Goal: Task Accomplishment & Management: Use online tool/utility

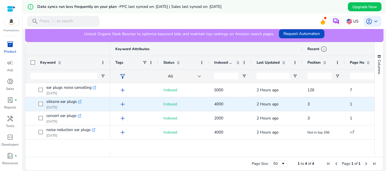
scroll to position [144, 0]
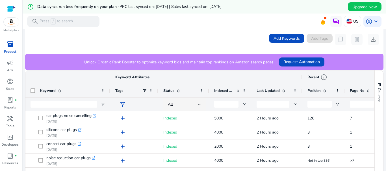
click at [326, 92] on span at bounding box center [324, 91] width 5 height 5
click at [124, 104] on span "filter_alt" at bounding box center [122, 104] width 7 height 7
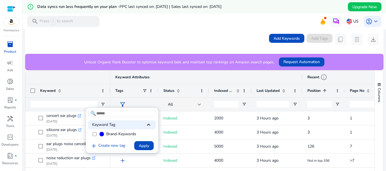
click at [161, 106] on div at bounding box center [193, 85] width 386 height 171
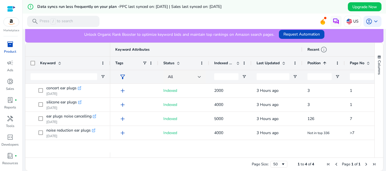
scroll to position [172, 0]
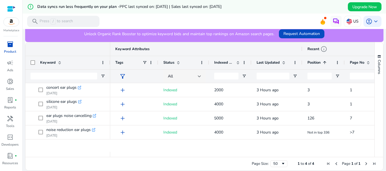
drag, startPoint x: 192, startPoint y: 157, endPoint x: 234, endPoint y: 159, distance: 41.6
click at [234, 159] on div "Page Size: 50 1 to 4 of 4 Page 1 of 1" at bounding box center [204, 164] width 358 height 14
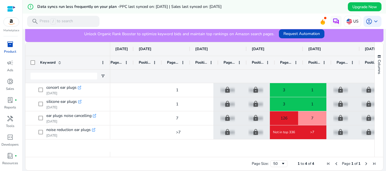
scroll to position [0, 310]
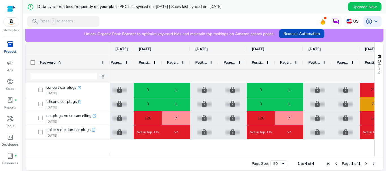
click at [312, 152] on div at bounding box center [164, 154] width 729 height 5
click at [125, 63] on span at bounding box center [126, 62] width 5 height 5
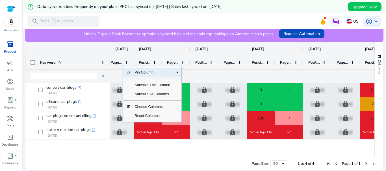
click at [149, 62] on span "Position" at bounding box center [145, 62] width 12 height 5
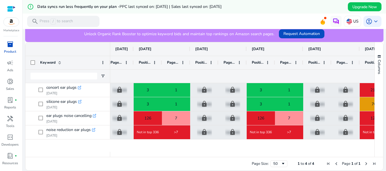
click at [146, 62] on span "Position" at bounding box center [145, 62] width 12 height 5
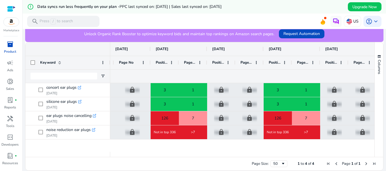
drag, startPoint x: 134, startPoint y: 49, endPoint x: 172, endPoint y: 47, distance: 37.6
click at [151, 47] on div at bounding box center [150, 49] width 2 height 14
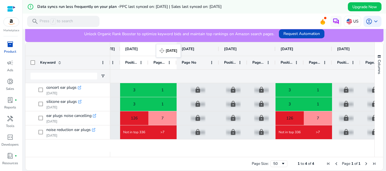
drag, startPoint x: 172, startPoint y: 47, endPoint x: 159, endPoint y: 47, distance: 13.0
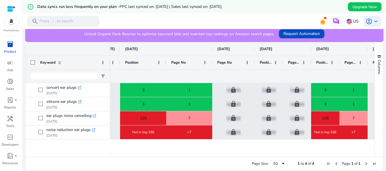
drag, startPoint x: 176, startPoint y: 49, endPoint x: 212, endPoint y: 50, distance: 35.6
click at [212, 50] on div at bounding box center [212, 49] width 2 height 14
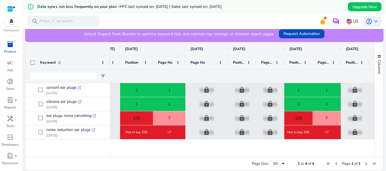
drag, startPoint x: 212, startPoint y: 50, endPoint x: 185, endPoint y: 50, distance: 26.8
click at [185, 50] on div at bounding box center [185, 49] width 2 height 14
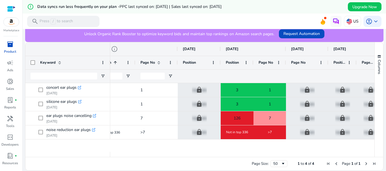
scroll to position [0, 191]
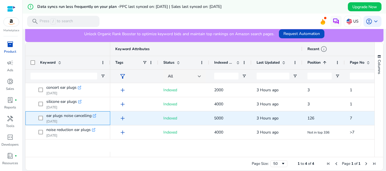
click at [95, 115] on icon ".st0{fill:#2c8af8}" at bounding box center [95, 116] width 4 height 4
